Goal: Use online tool/utility: Use online tool/utility

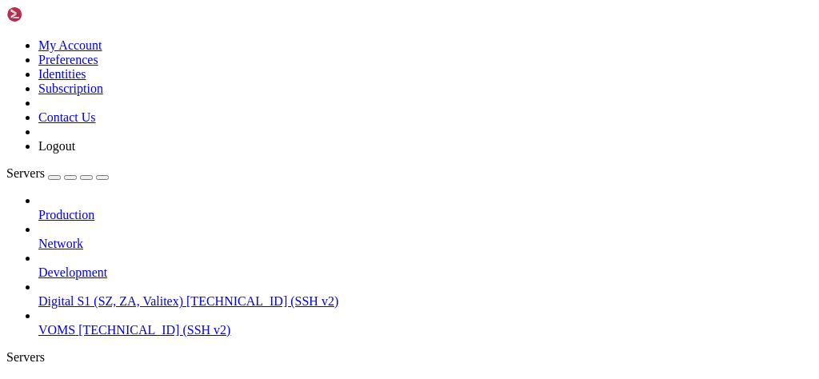
scroll to position [7, 2]
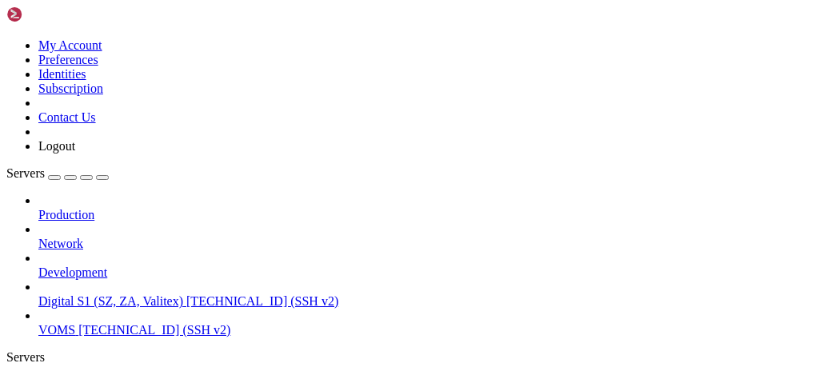
paste input "/var/www/digitalinvoicing"
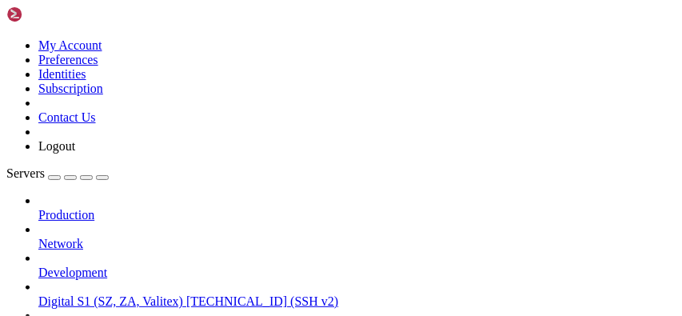
scroll to position [7, 2]
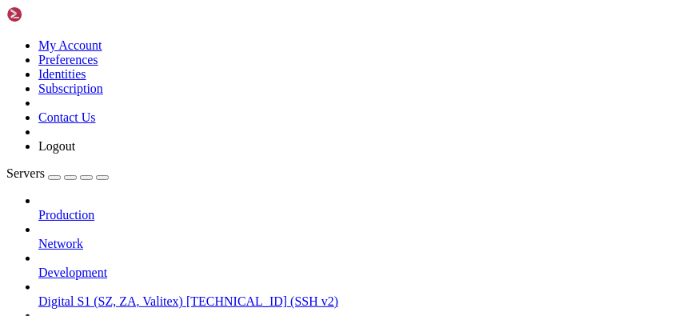
type input "/var/www/digitalinvoicing/src/digital-invoice-v1"
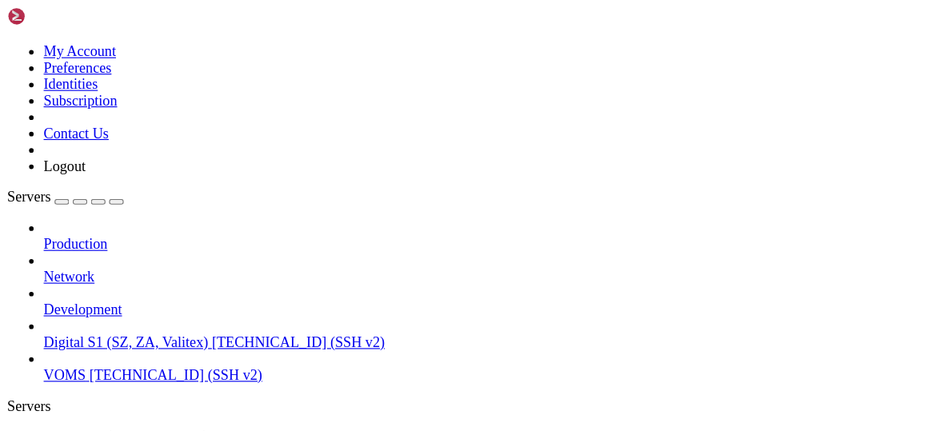
scroll to position [8, 2]
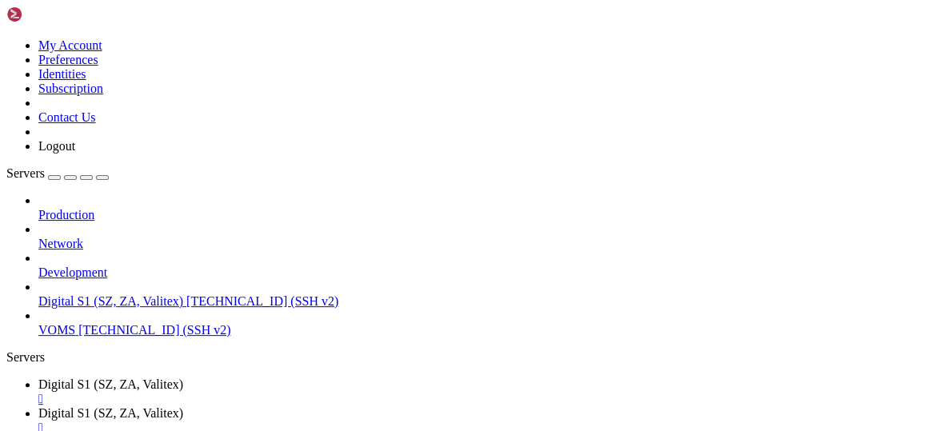
type textarea "const getSellerView = async (req, res) => {"
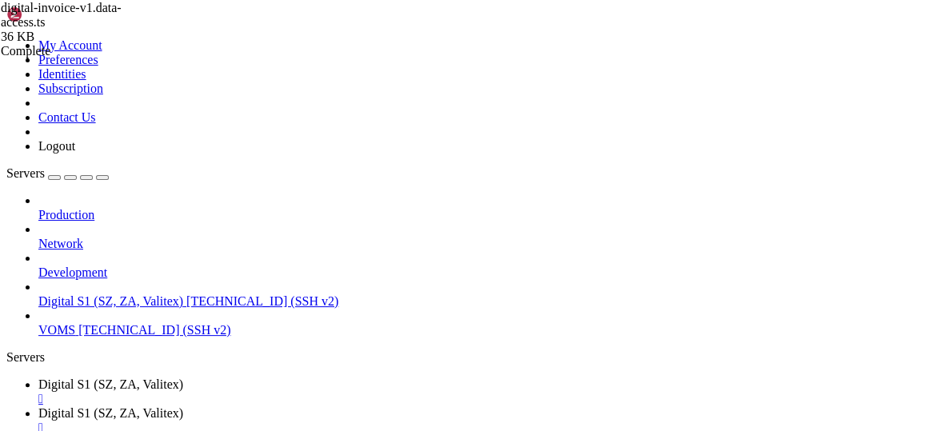
type input "_sb"
type textarea "const localIP = await getAgentIP(req, CompanyID);"
type textarea "console.log("🔹 Local IP chosen for CompanyID", CompanyID, ":", localIP);"
type textarea "const agent = new https.Agent({ localAddress: localIP } as any);"
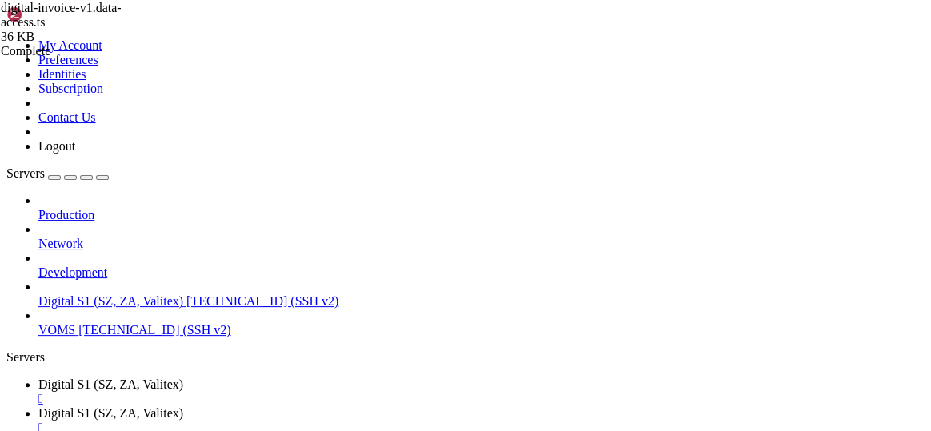
paste textarea
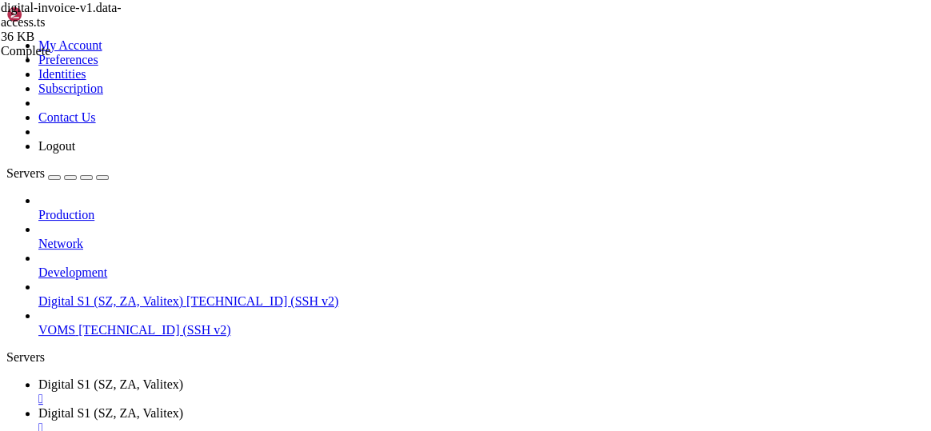
type textarea "getDocTypeCode,"
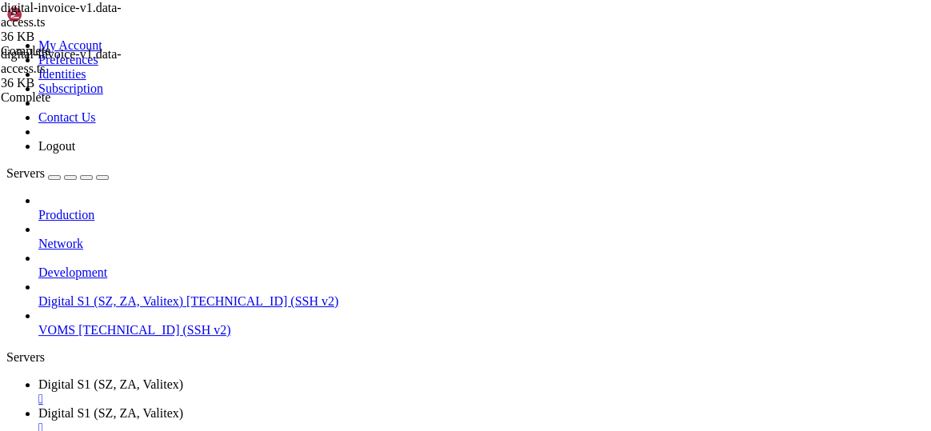
type textarea "VALUES ("
type textarea "// `;"
type textarea "};"
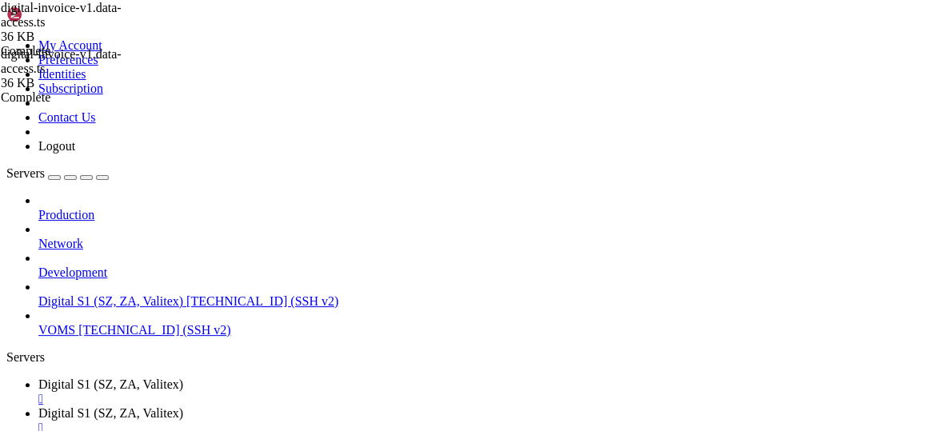
scroll to position [3411, 0]
type input "_sb"
click at [745, 377] on ul "Digital S1 (SZ, ZA, Valitex)  Digital S1 (SZ, ZA, Valitex) " at bounding box center [465, 406] width 918 height 58
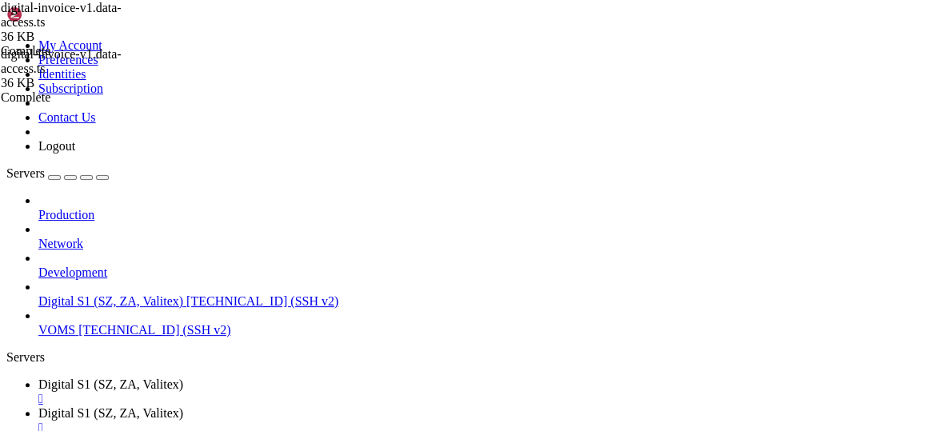
click at [745, 377] on ul "Digital S1 (SZ, ZA, Valitex)  Digital S1 (SZ, ZA, Valitex) " at bounding box center [465, 406] width 918 height 58
click at [593, 377] on ul "Digital S1 (SZ, ZA, Valitex)  Digital S1 (SZ, ZA, Valitex) " at bounding box center [465, 406] width 918 height 58
click at [122, 377] on link "Digital S1 (SZ, ZA, Valitex) " at bounding box center [481, 391] width 886 height 29
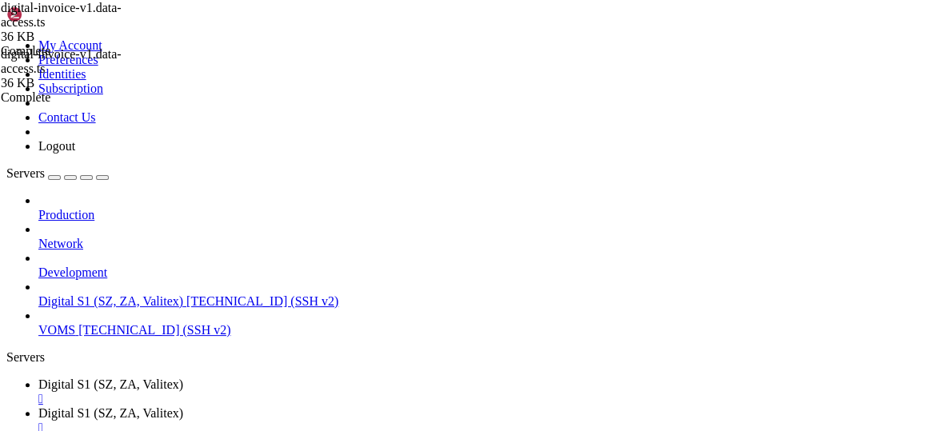
scroll to position [100276, 0]
click at [183, 378] on span "Digital S1 (SZ, ZA, Valitex)" at bounding box center [110, 413] width 145 height 14
click at [107, 377] on span "Digital S1 (SZ, ZA, Valitex)" at bounding box center [110, 384] width 145 height 14
